Goal: Task Accomplishment & Management: Manage account settings

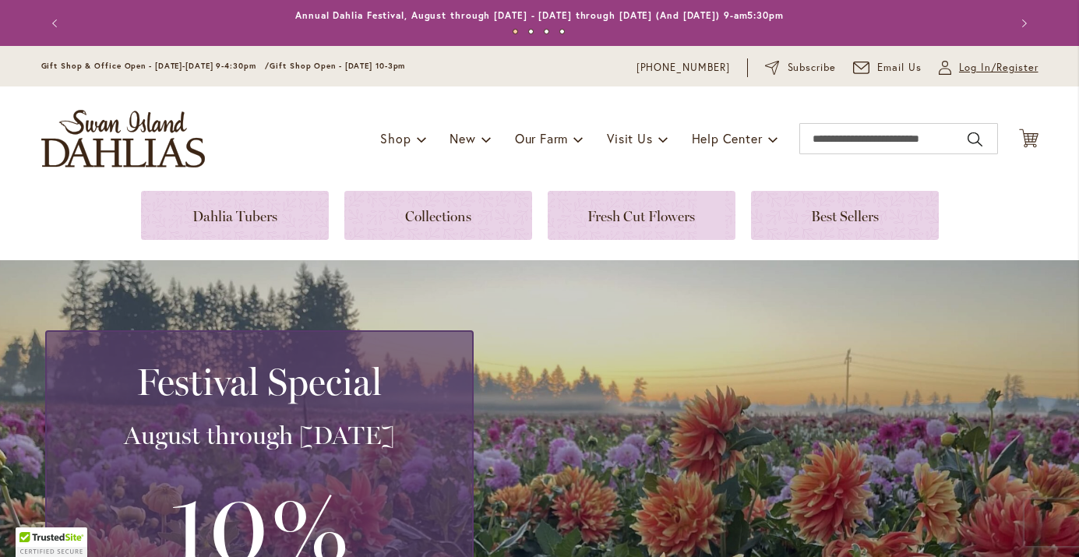
click at [972, 68] on span "Log In/Register" at bounding box center [998, 68] width 79 height 16
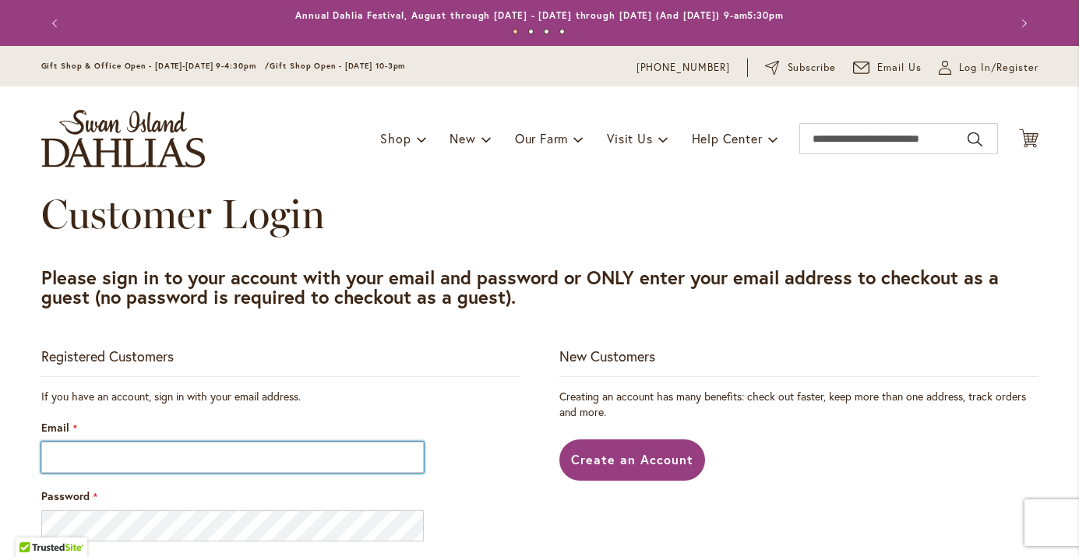
click at [178, 472] on input "Email" at bounding box center [232, 457] width 383 height 31
type input "**********"
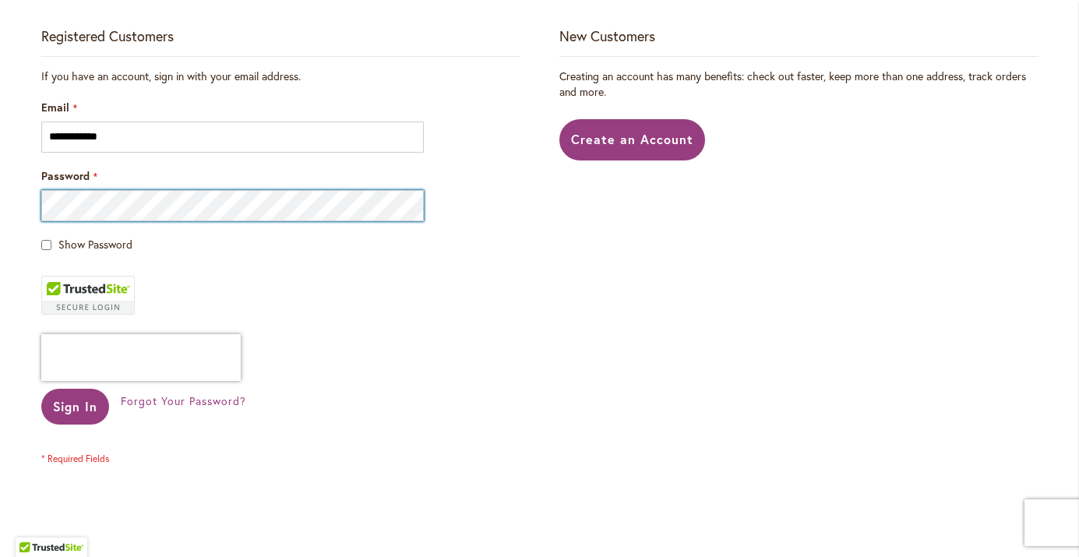
scroll to position [318, 0]
